Goal: Information Seeking & Learning: Learn about a topic

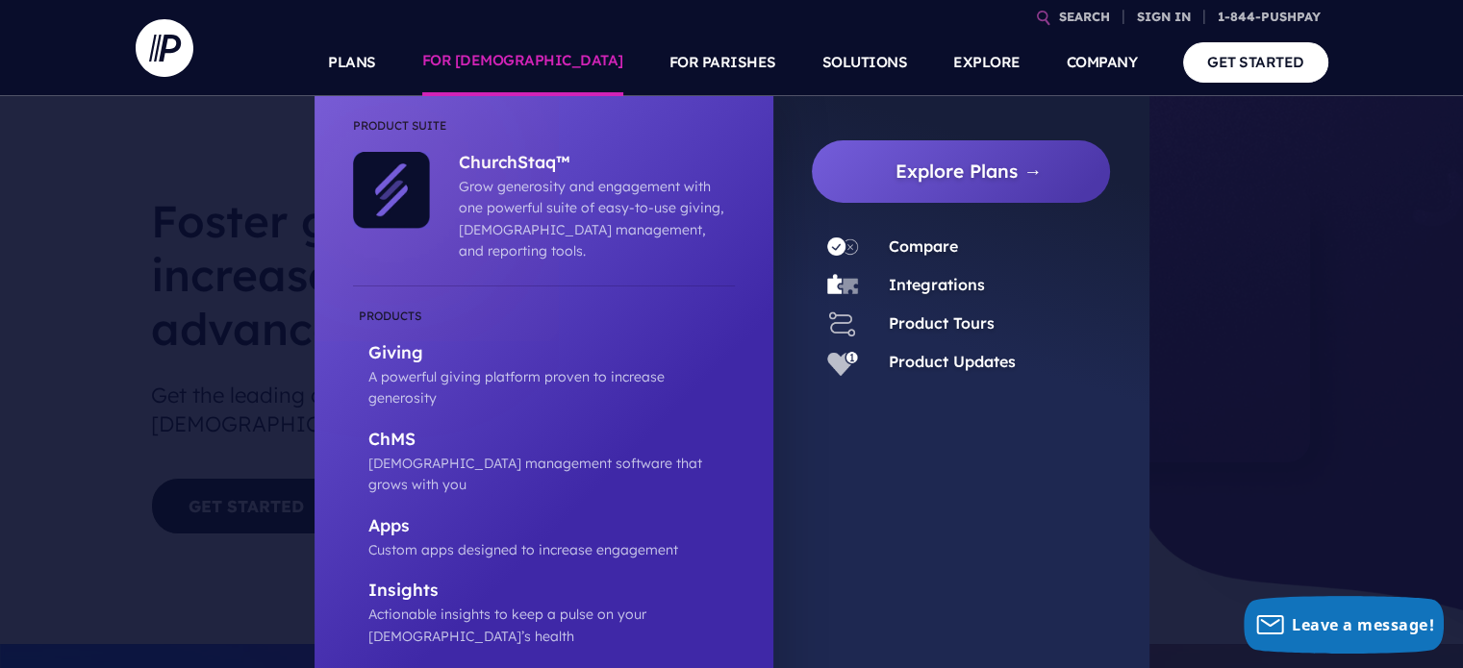
click at [579, 57] on link "FOR [DEMOGRAPHIC_DATA]" at bounding box center [522, 62] width 201 height 67
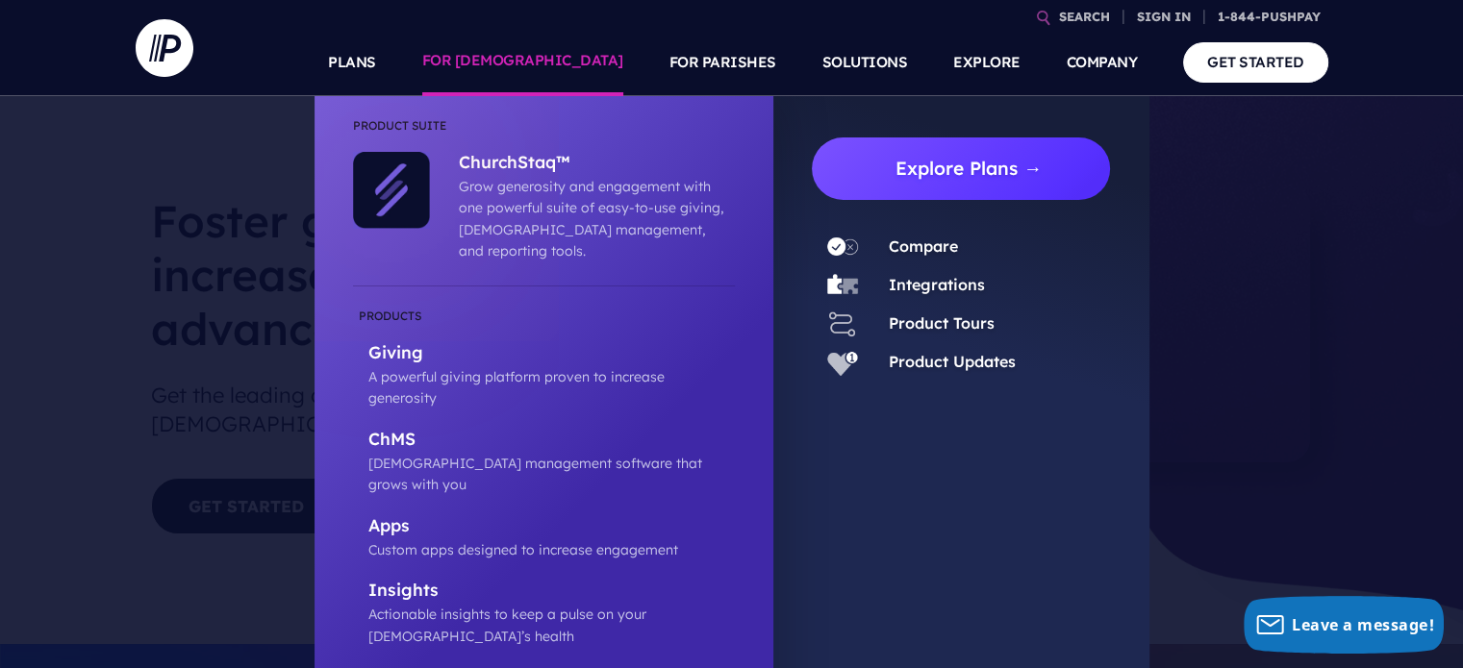
click at [968, 159] on link "Explore Plans →" at bounding box center [969, 169] width 284 height 63
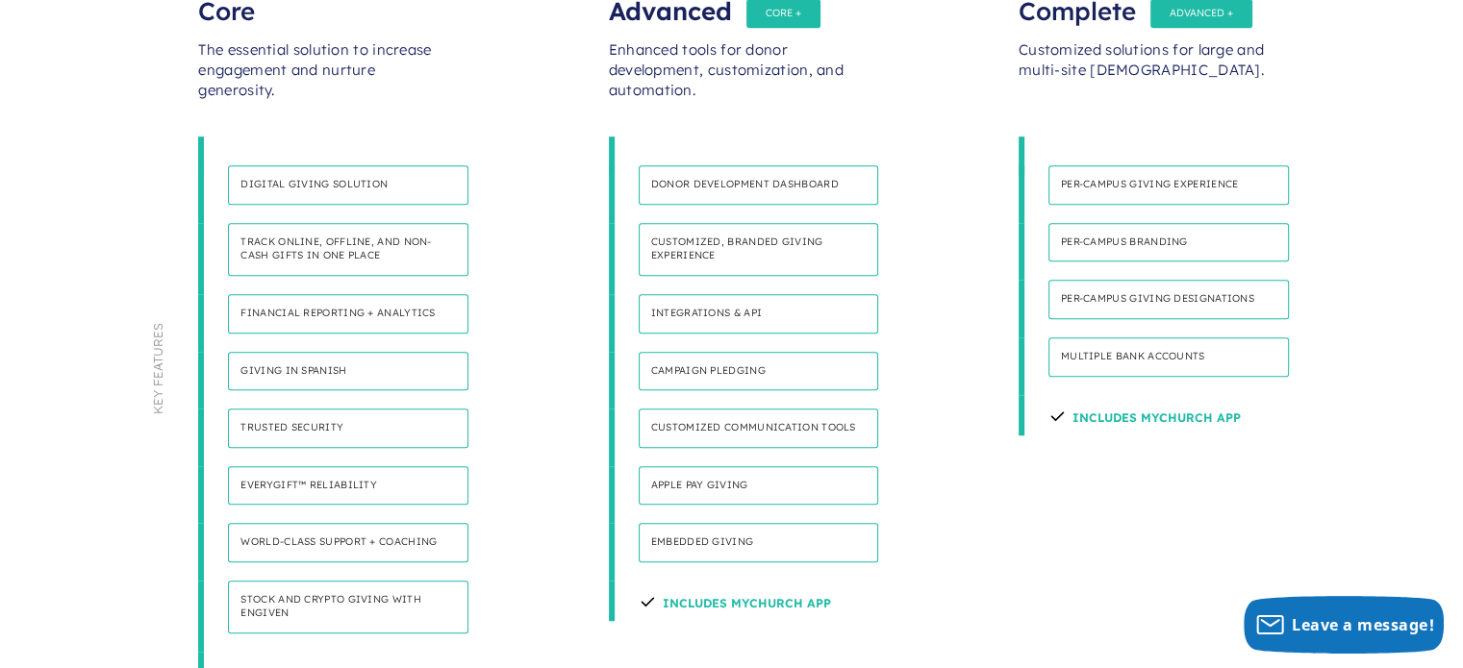
scroll to position [1242, 0]
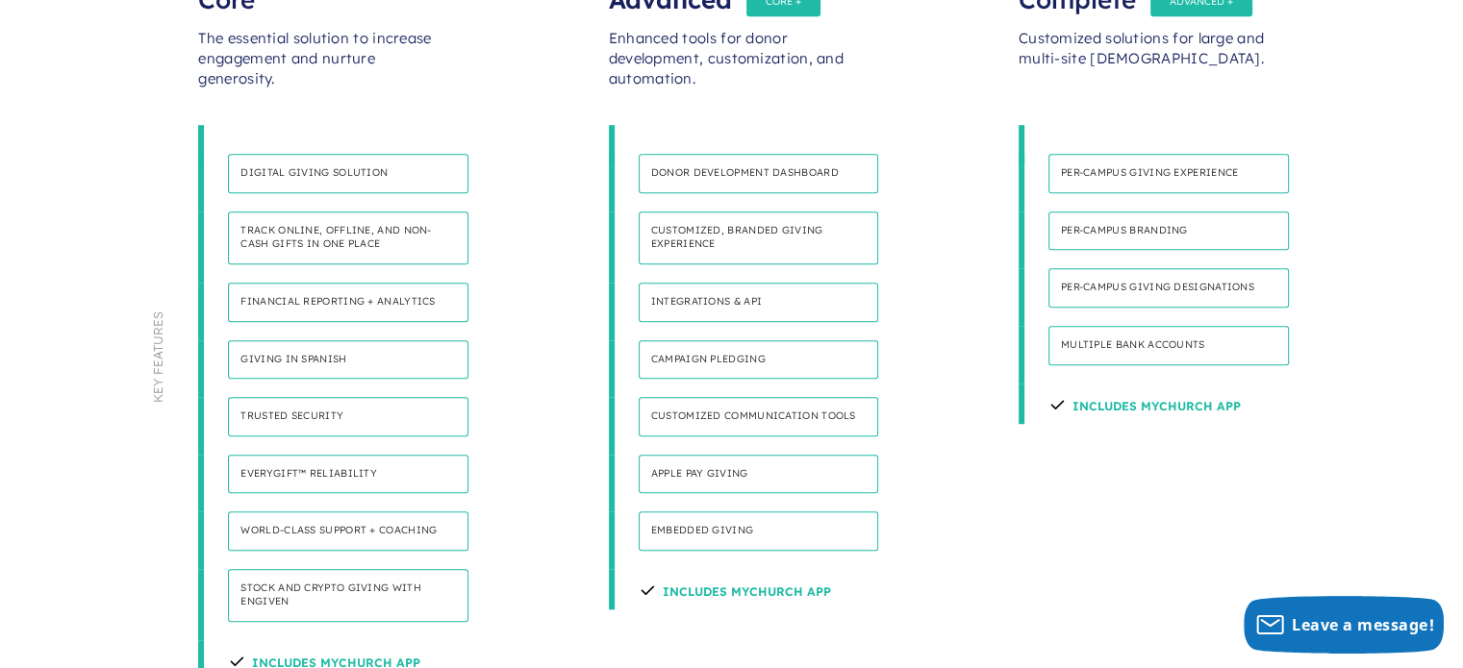
click at [297, 455] on h4 "Everygift™ Reliability" at bounding box center [348, 474] width 240 height 39
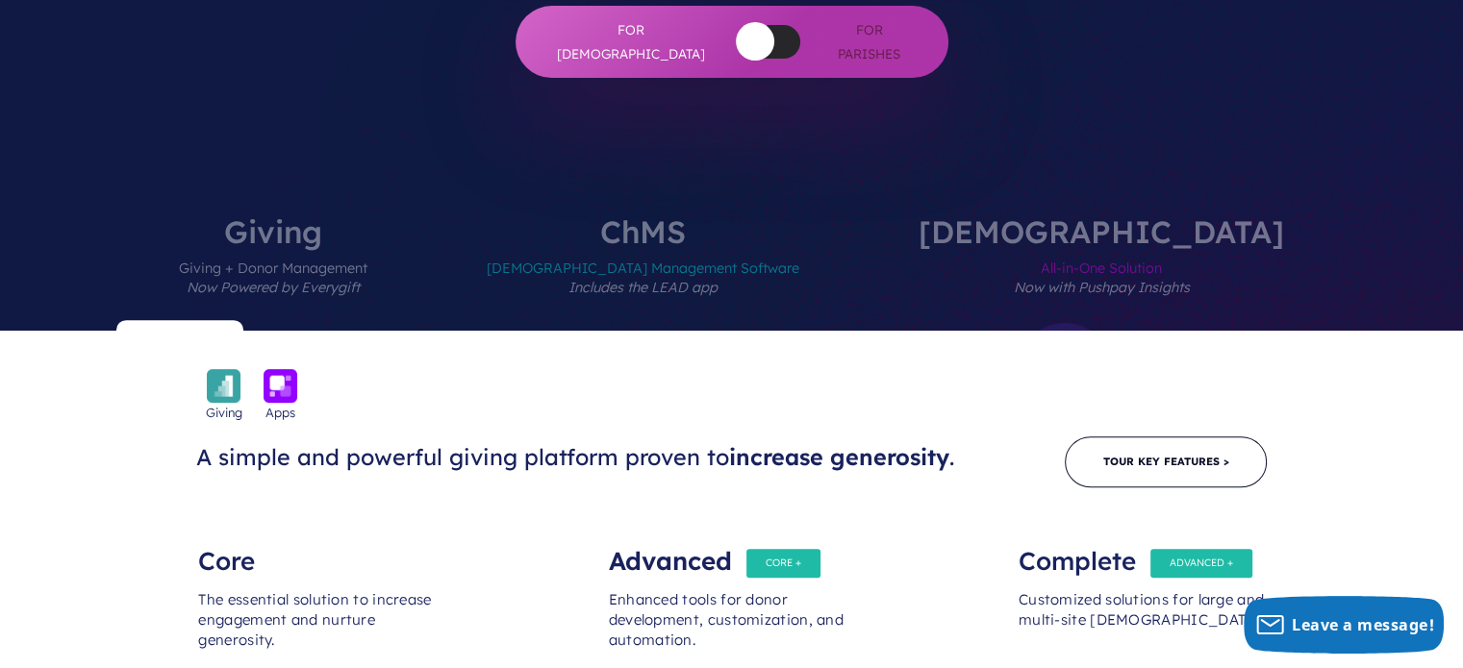
scroll to position [719, 0]
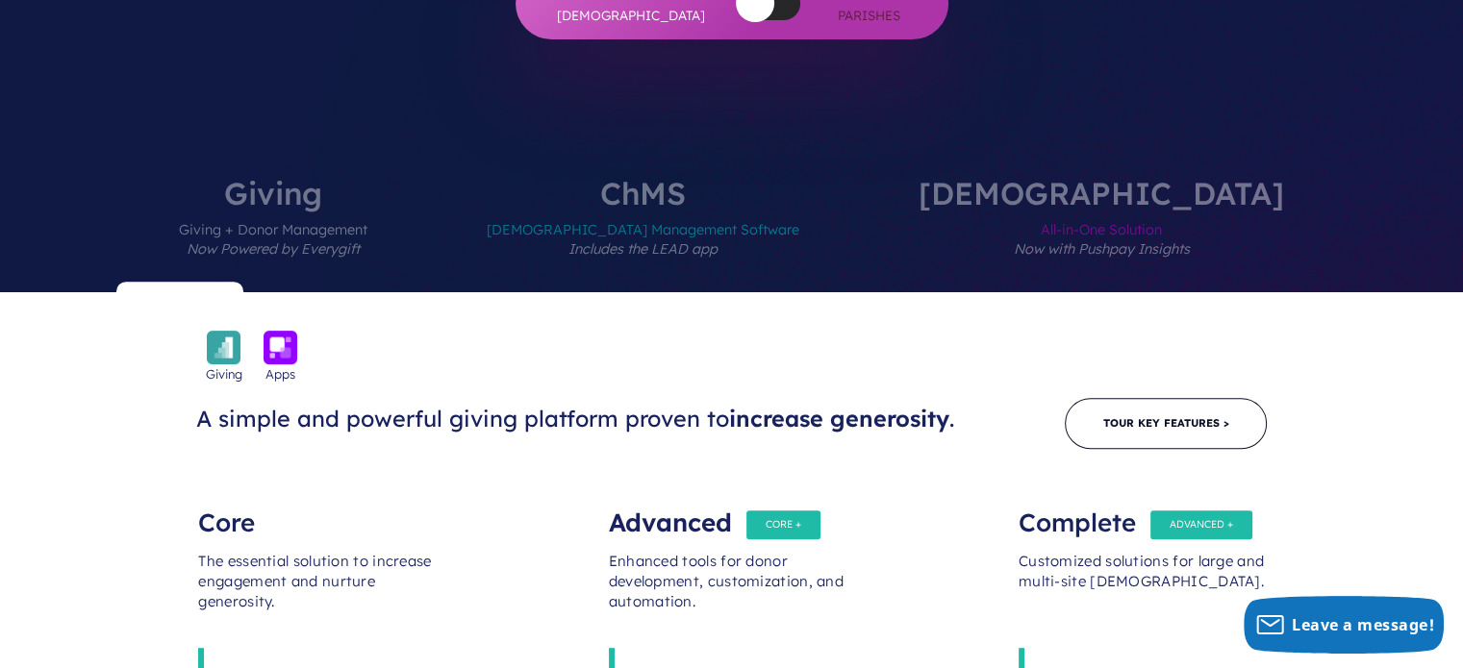
click at [367, 209] on span "Giving + Donor Management Now Powered by Everygift" at bounding box center [273, 251] width 188 height 84
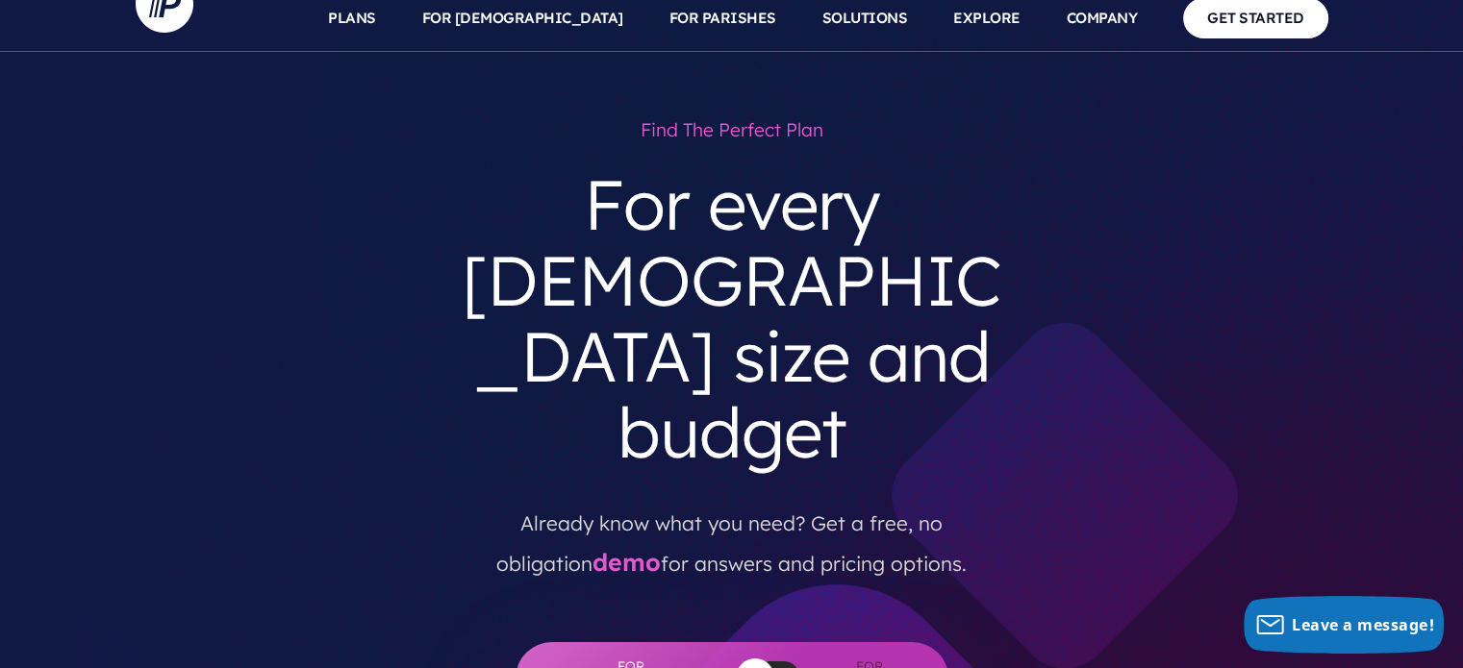
scroll to position [0, 0]
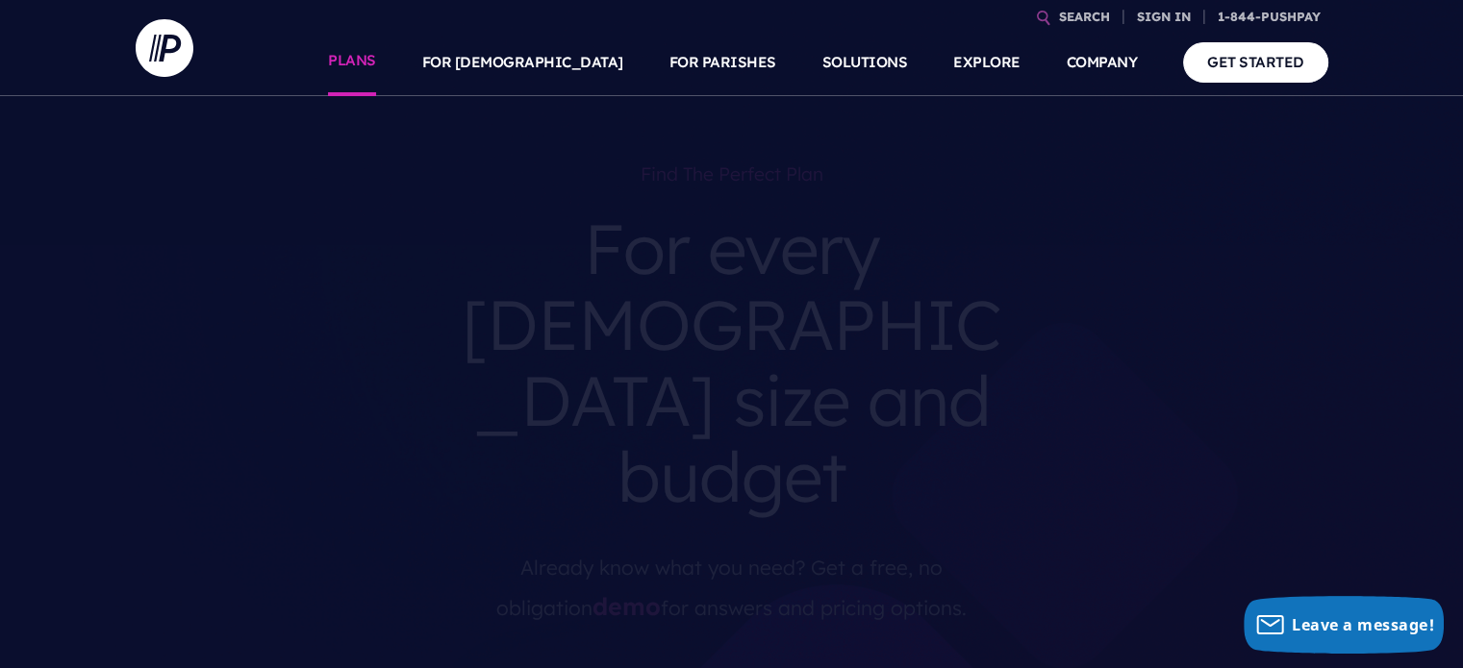
click at [376, 62] on link "PLANS" at bounding box center [352, 62] width 48 height 67
click at [885, 63] on link "SOLUTIONS" at bounding box center [865, 62] width 86 height 67
